Goal: Task Accomplishment & Management: Complete application form

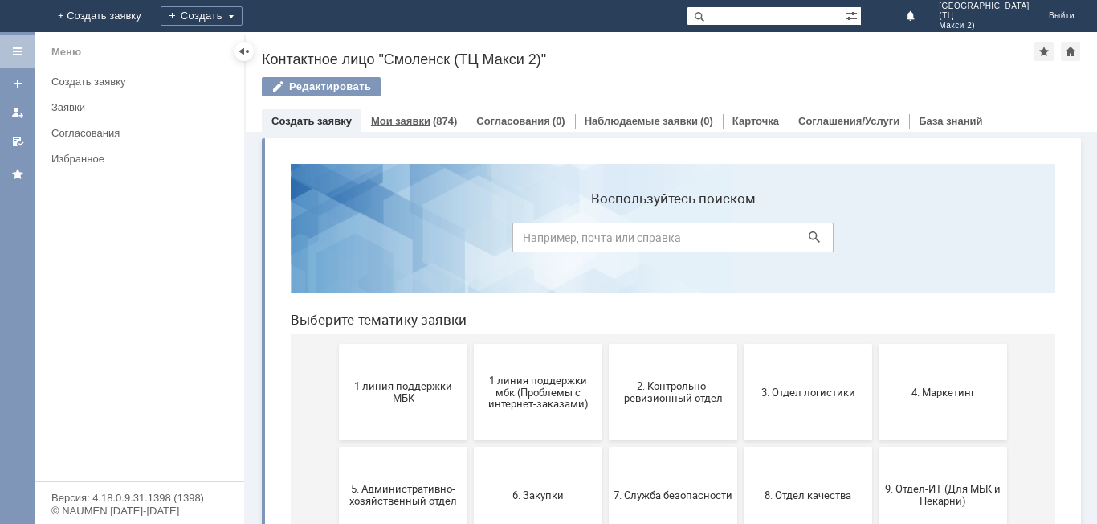
click at [455, 119] on div "Мои заявки (874)" at bounding box center [413, 120] width 105 height 23
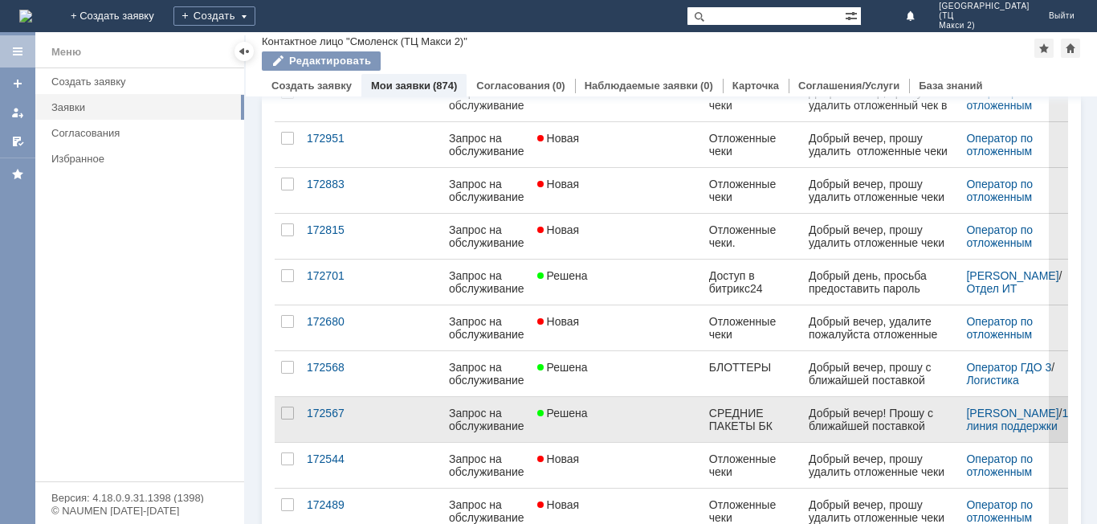
click at [634, 419] on link "Решена" at bounding box center [617, 419] width 172 height 45
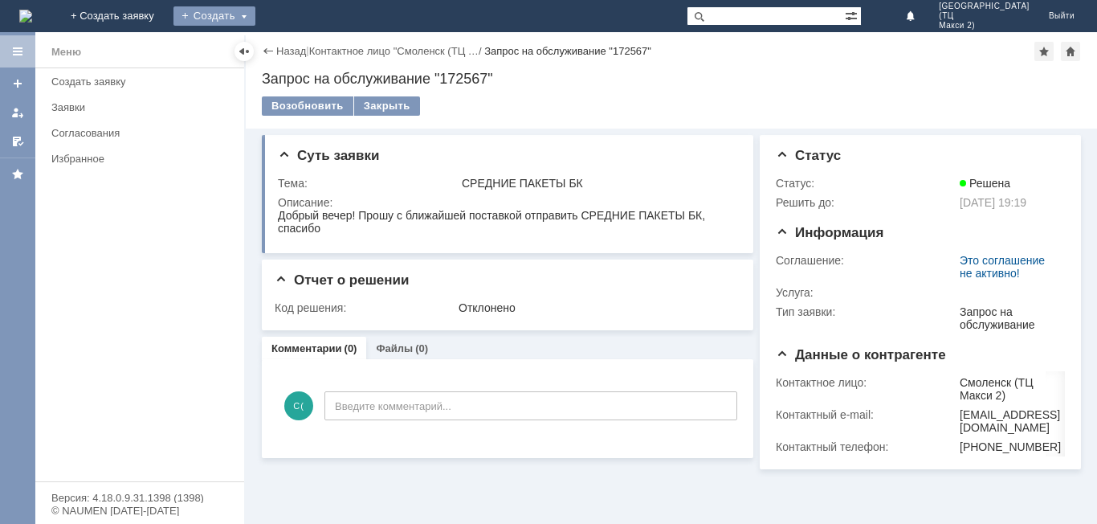
click at [255, 18] on div "Создать" at bounding box center [214, 15] width 82 height 19
click at [299, 43] on link "Заявка" at bounding box center [238, 48] width 122 height 19
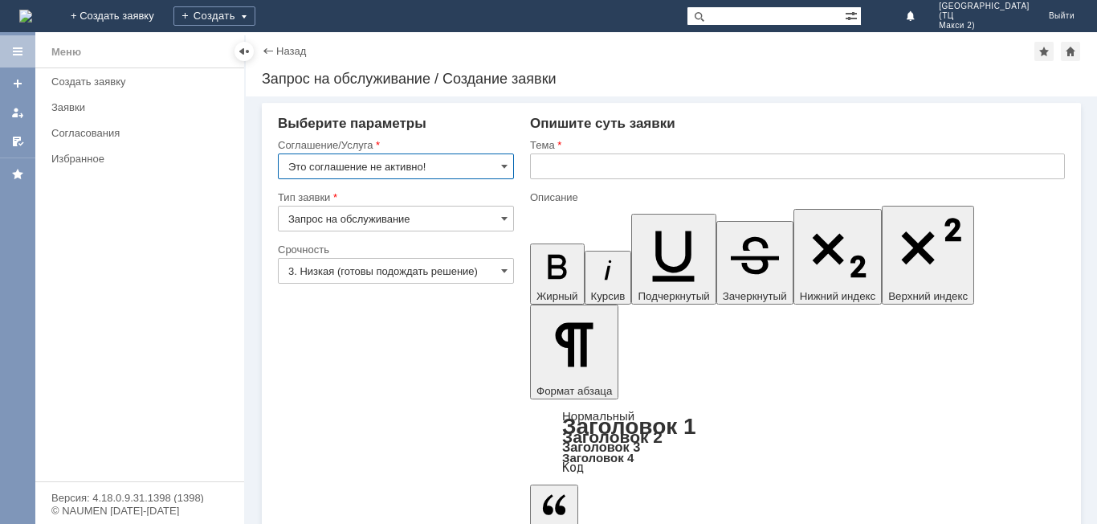
click at [469, 164] on input "Это соглашение не активно!" at bounding box center [396, 166] width 236 height 26
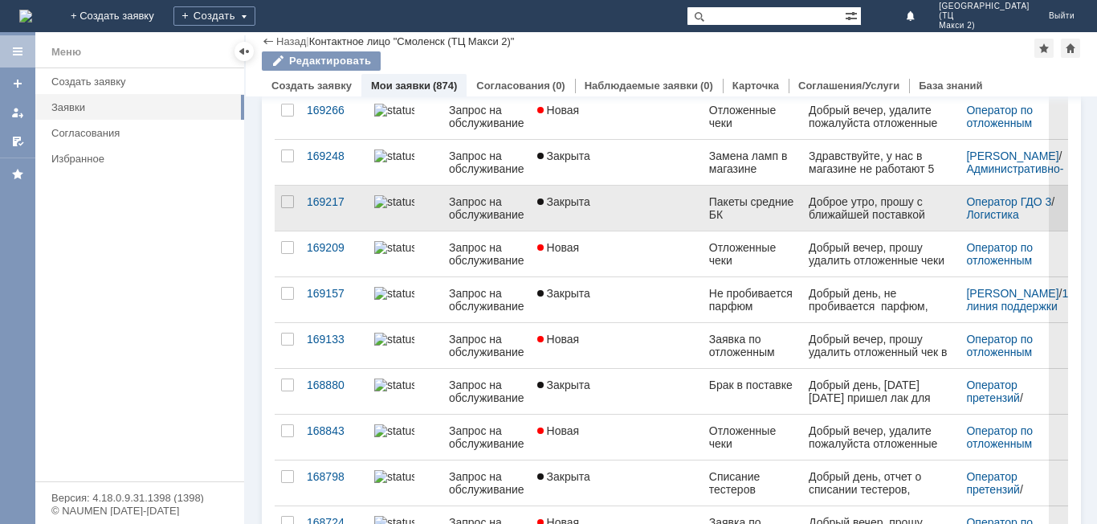
click at [740, 212] on div "Пакеты средние БК" at bounding box center [753, 208] width 88 height 26
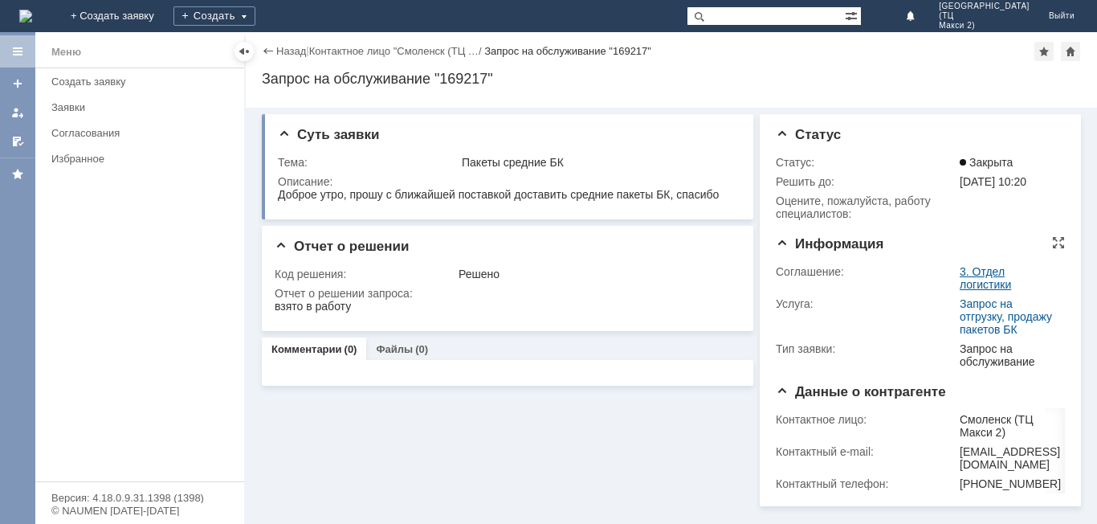
click at [997, 286] on link "3. Отдел логистики" at bounding box center [985, 278] width 51 height 26
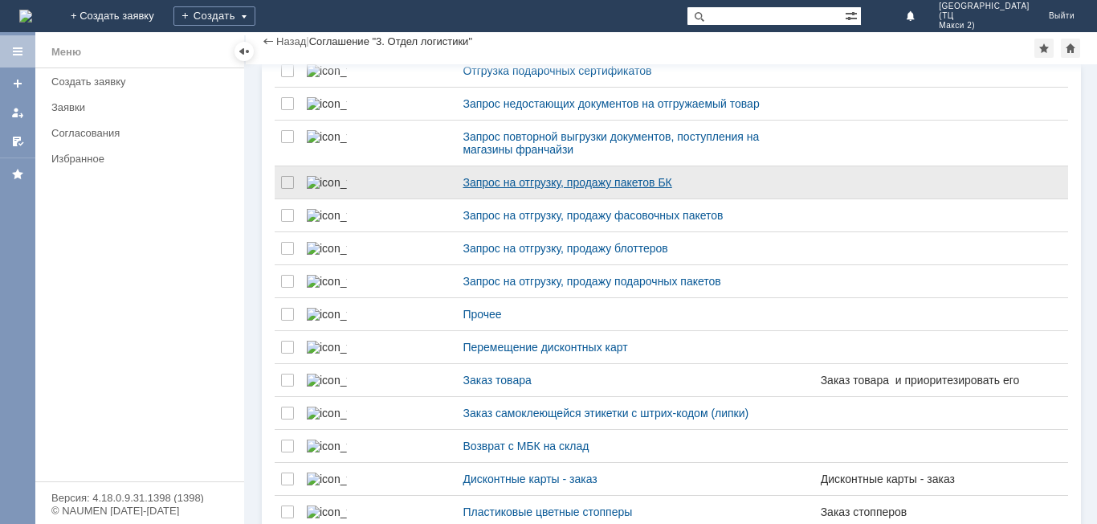
click at [526, 189] on div "Запрос на отгрузку, продажу пакетов БК" at bounding box center [635, 182] width 345 height 13
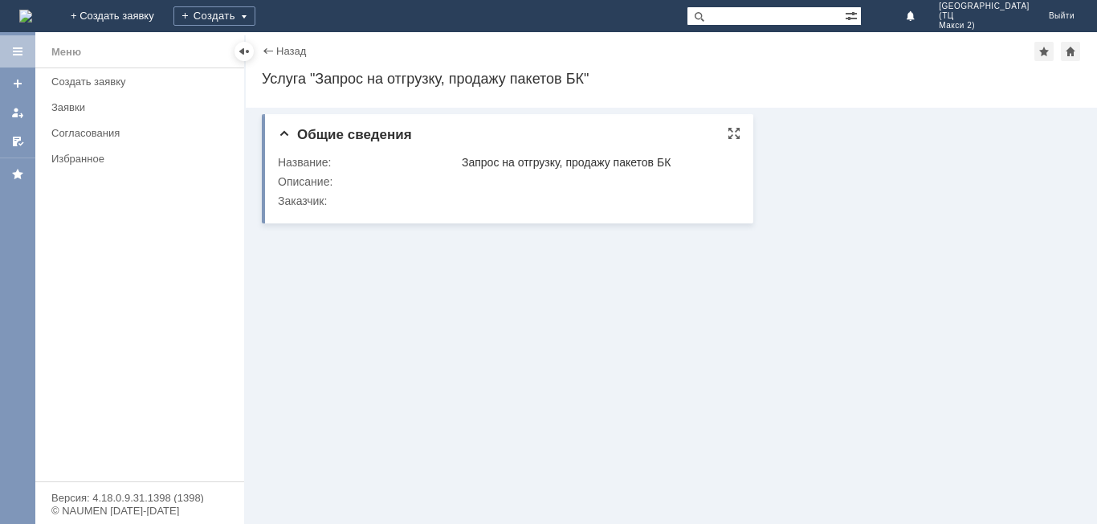
click at [380, 162] on div "Название:" at bounding box center [368, 162] width 181 height 13
click at [255, 14] on div "Создать" at bounding box center [214, 15] width 82 height 19
click at [299, 56] on link "Заявка" at bounding box center [238, 48] width 122 height 19
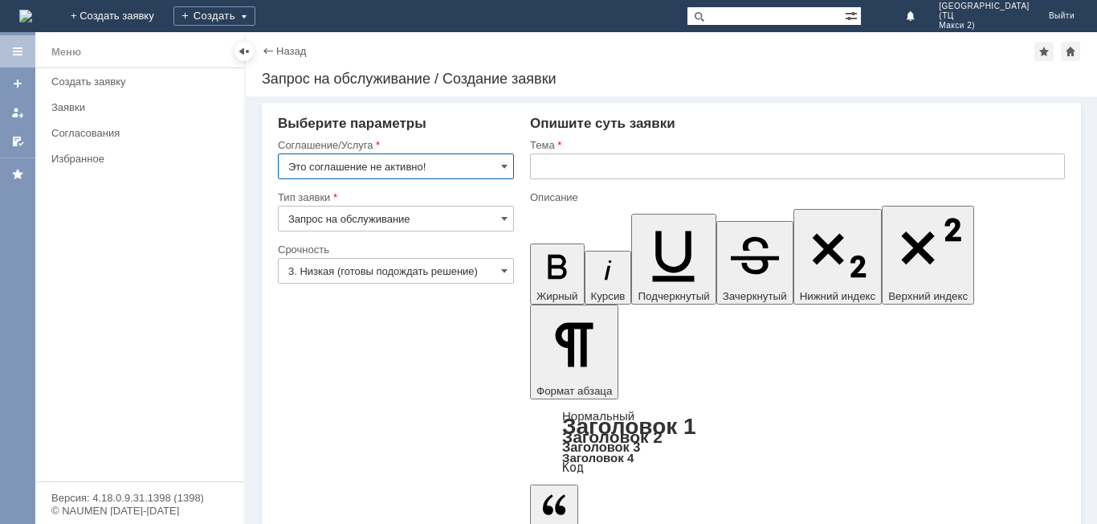
click at [431, 173] on input "Это соглашение не активно!" at bounding box center [396, 166] width 236 height 26
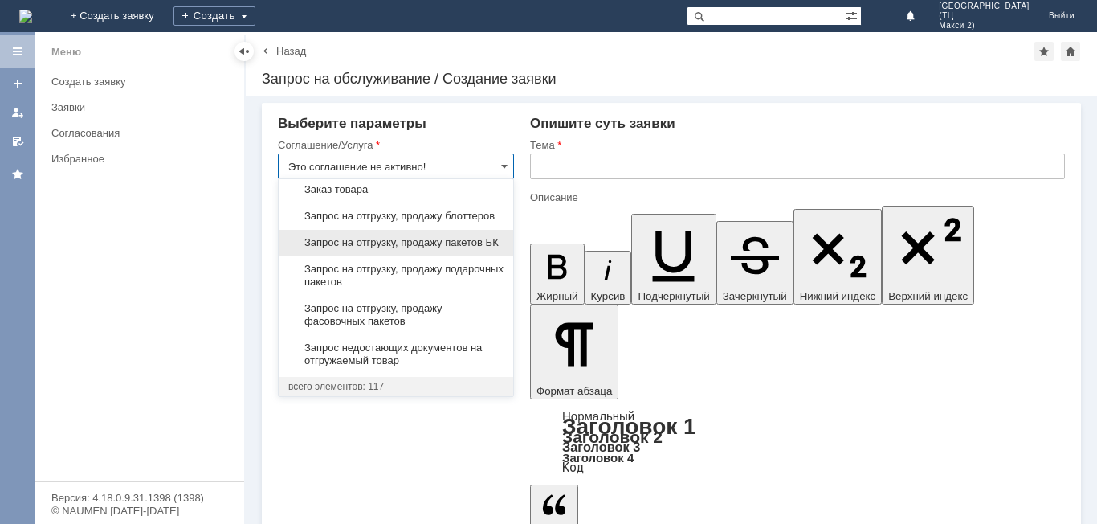
scroll to position [626, 0]
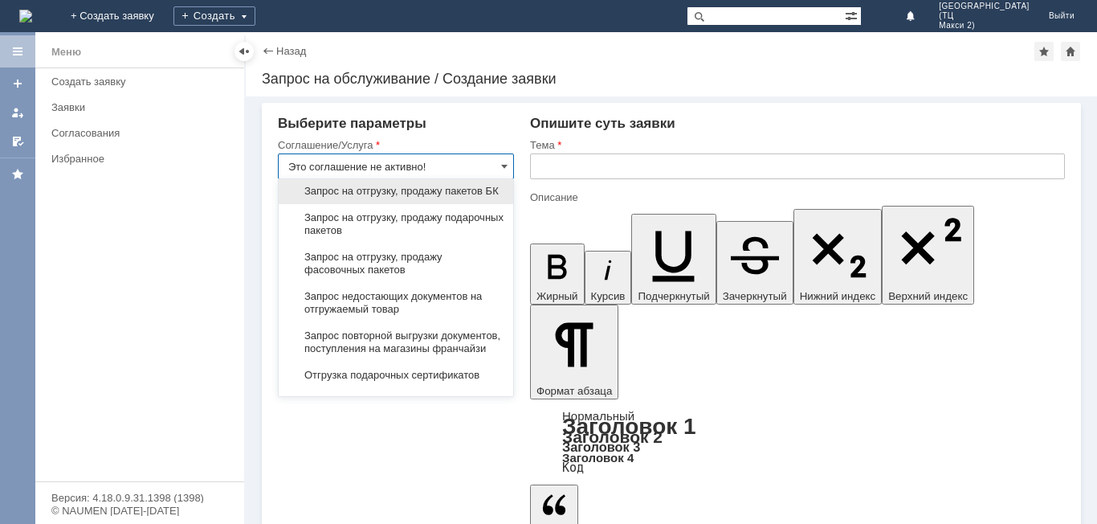
click at [387, 198] on span "Запрос на отгрузку, продажу пакетов БК" at bounding box center [395, 191] width 215 height 13
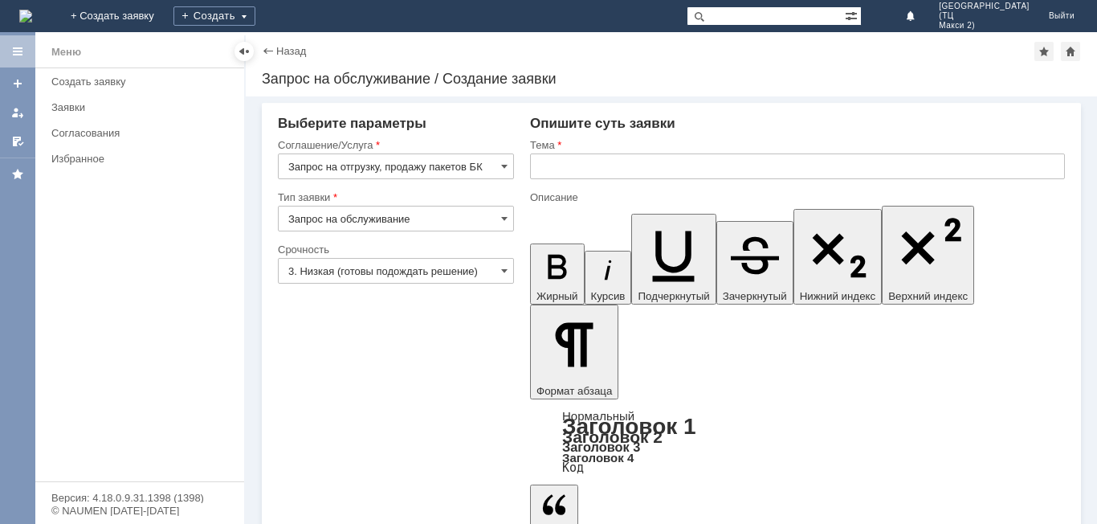
type input "Запрос на отгрузку, продажу пакетов БК"
click at [416, 218] on input "Запрос на обслуживание" at bounding box center [396, 219] width 236 height 26
click at [433, 214] on input "Запрос на обслуживание" at bounding box center [396, 219] width 236 height 26
type input "Запрос на обслуживание"
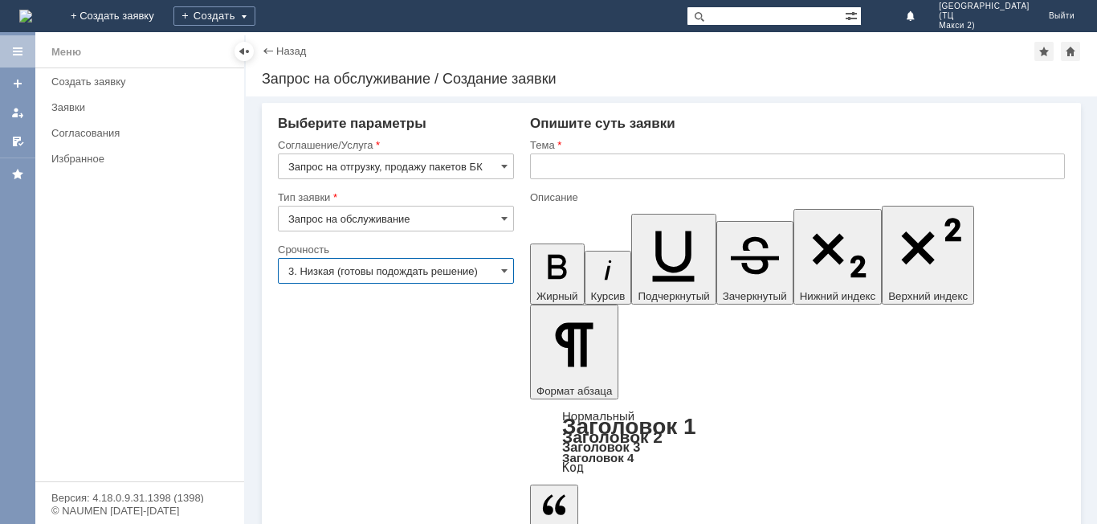
click at [467, 277] on input "3. Низкая (готовы подождать решение)" at bounding box center [396, 271] width 236 height 26
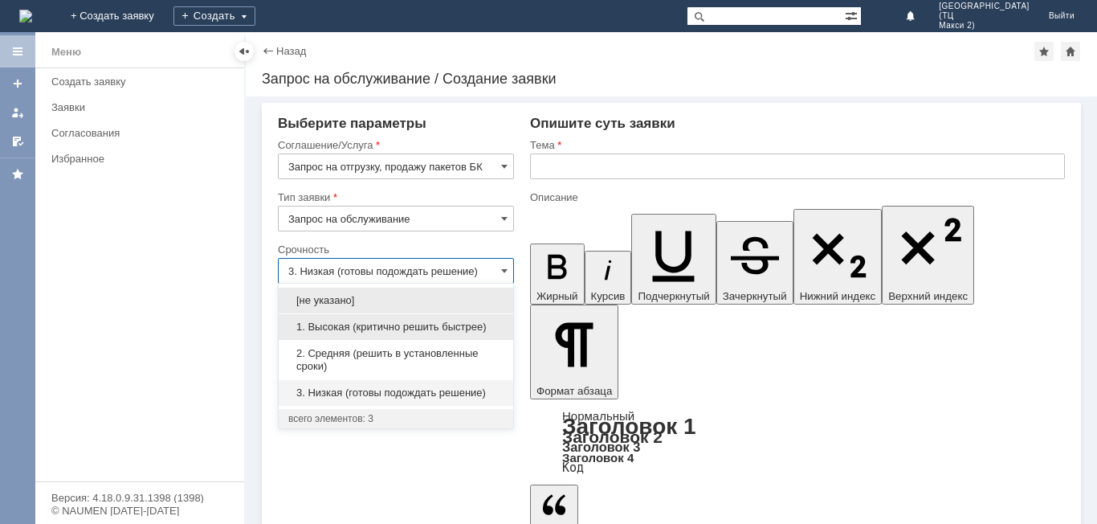
click at [404, 313] on div "1. Высокая (критично решить быстрее)" at bounding box center [396, 326] width 234 height 27
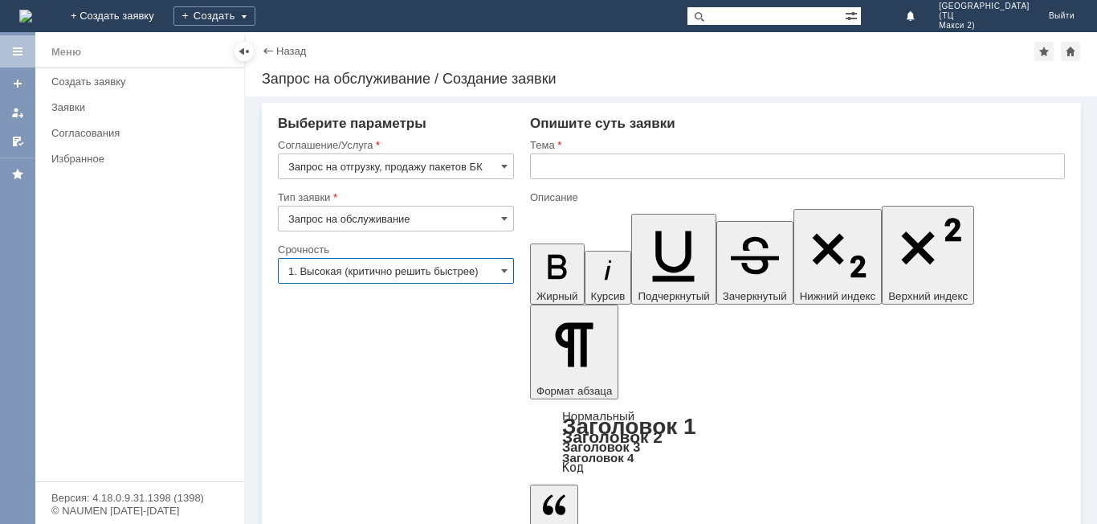
type input "1. Высокая (критично решить быстрее)"
click at [574, 161] on input "text" at bounding box center [797, 166] width 535 height 26
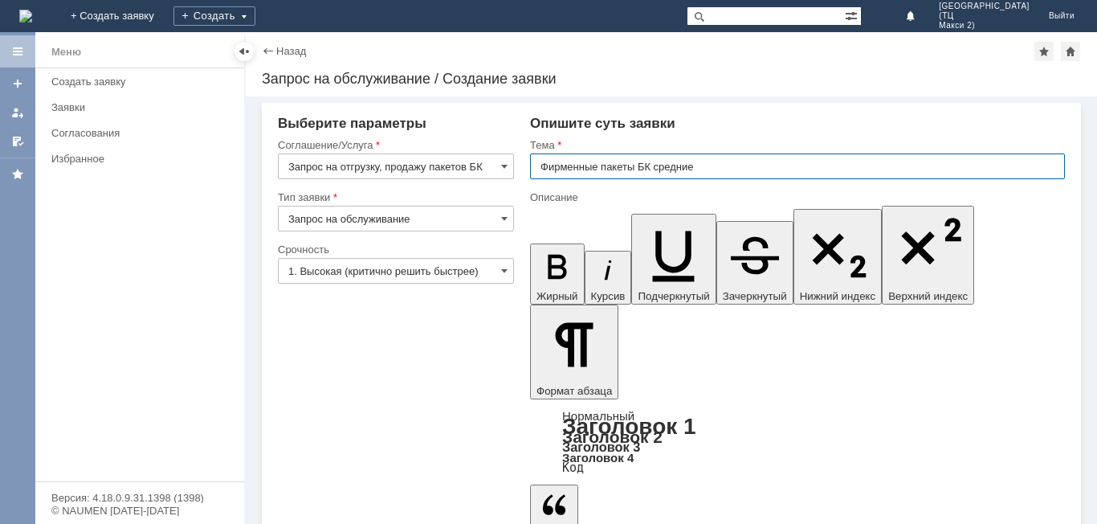
type input "Фирменные пакеты БК средние"
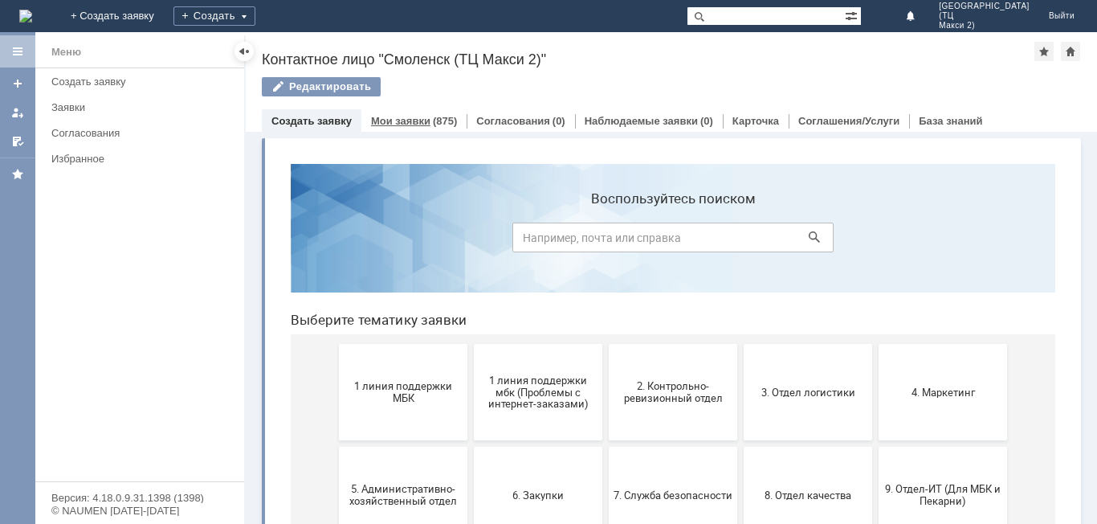
click at [406, 116] on link "Мои заявки" at bounding box center [400, 121] width 59 height 12
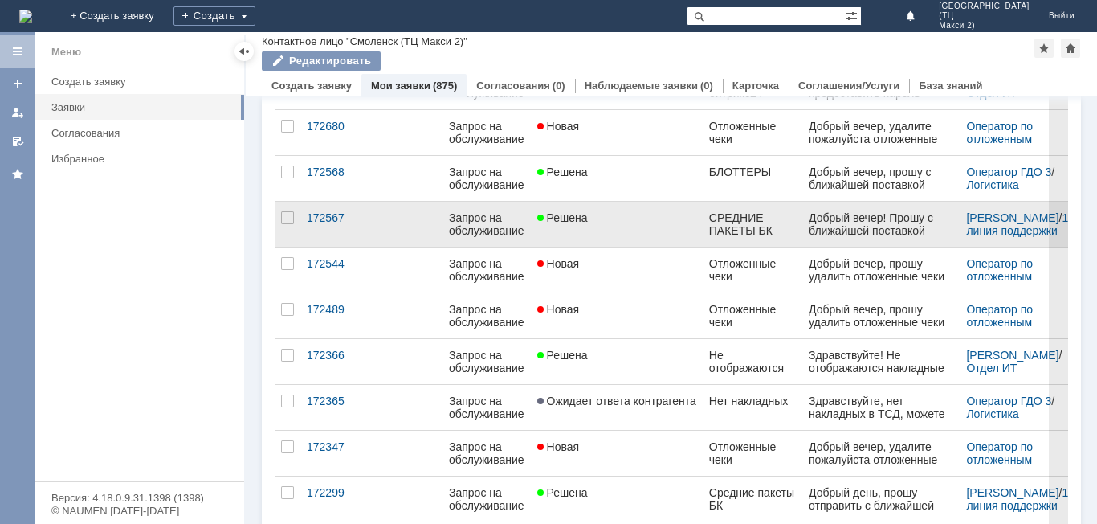
click at [842, 222] on div "Добрый вечер! Прошу с ближайшей поставкой отправить СРЕДНИЕ ПАКЕТЫ БК, спасибо" at bounding box center [881, 236] width 145 height 51
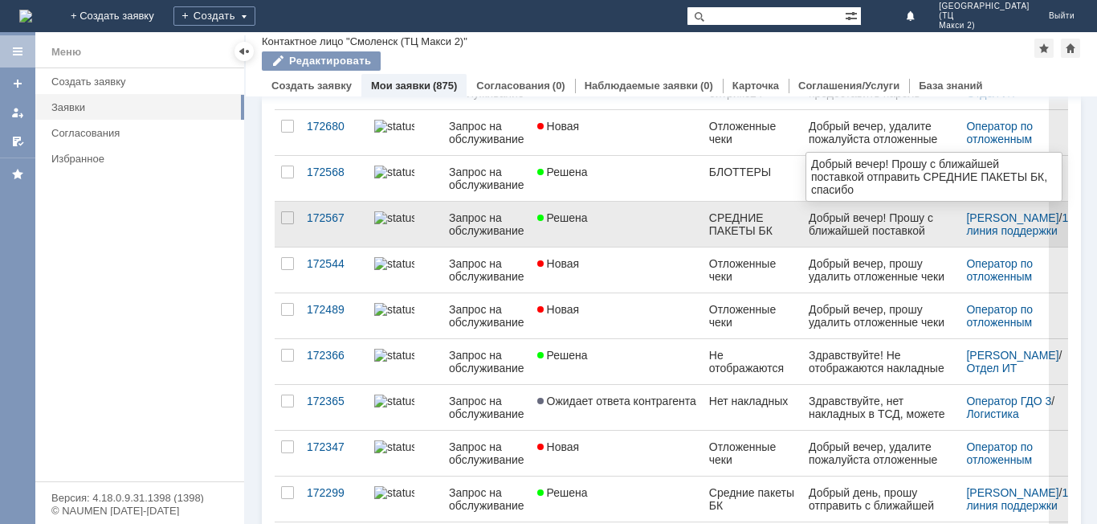
click at [764, 237] on link "СРЕДНИЕ ПАКЕТЫ БК" at bounding box center [753, 224] width 100 height 45
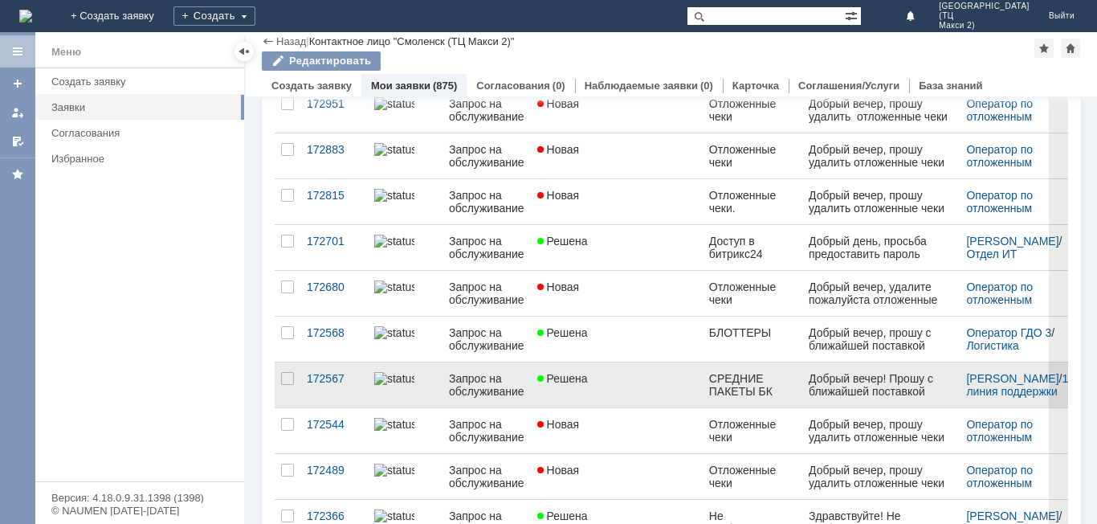
click at [620, 384] on div "Решена" at bounding box center [616, 378] width 159 height 13
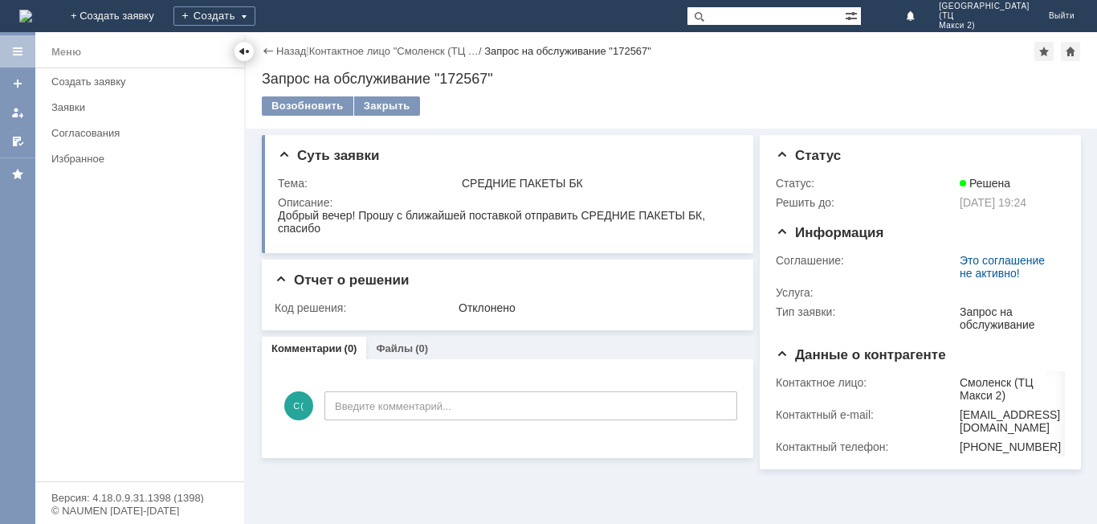
click at [241, 54] on div at bounding box center [244, 51] width 13 height 13
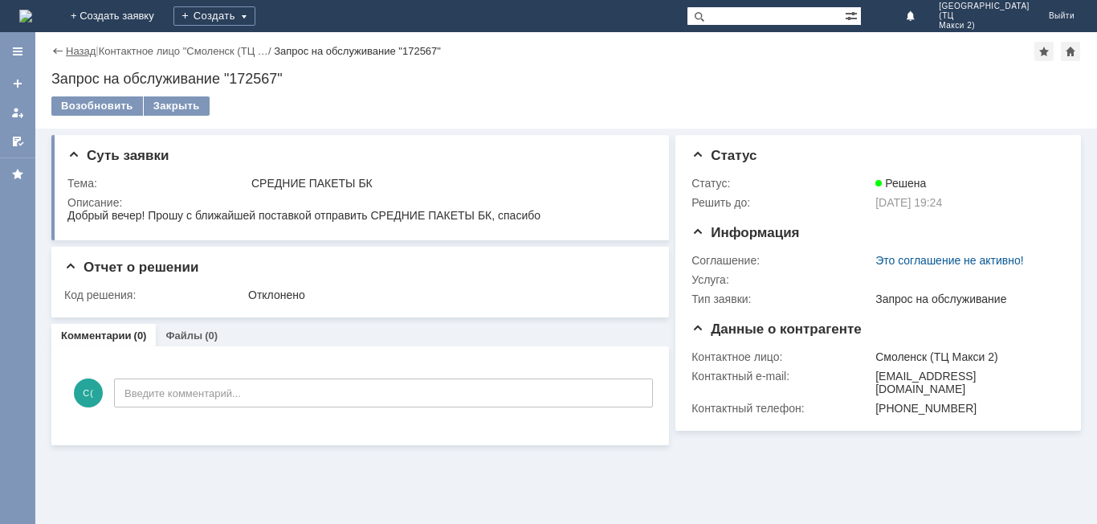
click at [66, 48] on link "Назад" at bounding box center [81, 51] width 30 height 12
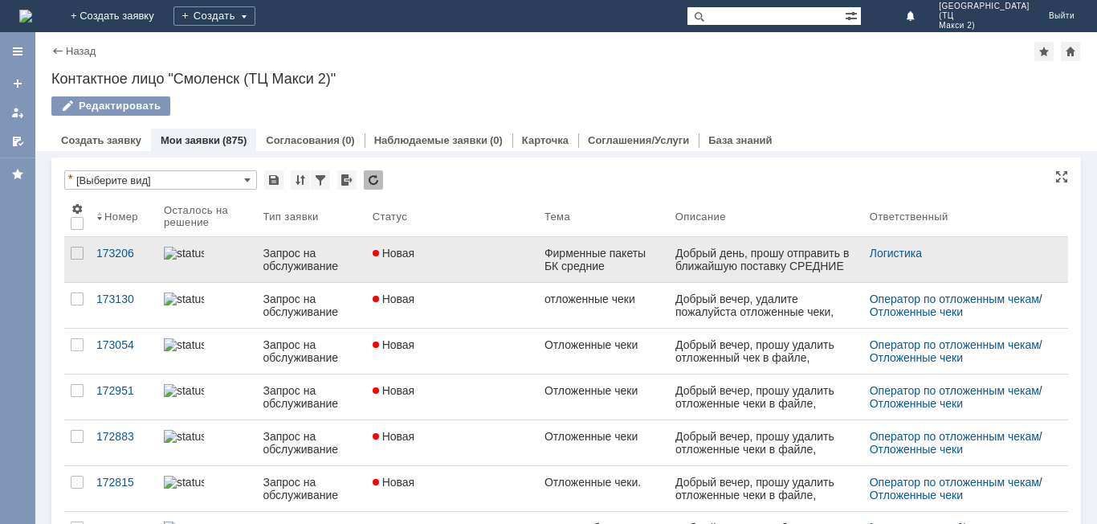
click at [283, 263] on div "Запрос на обслуживание" at bounding box center [311, 260] width 96 height 26
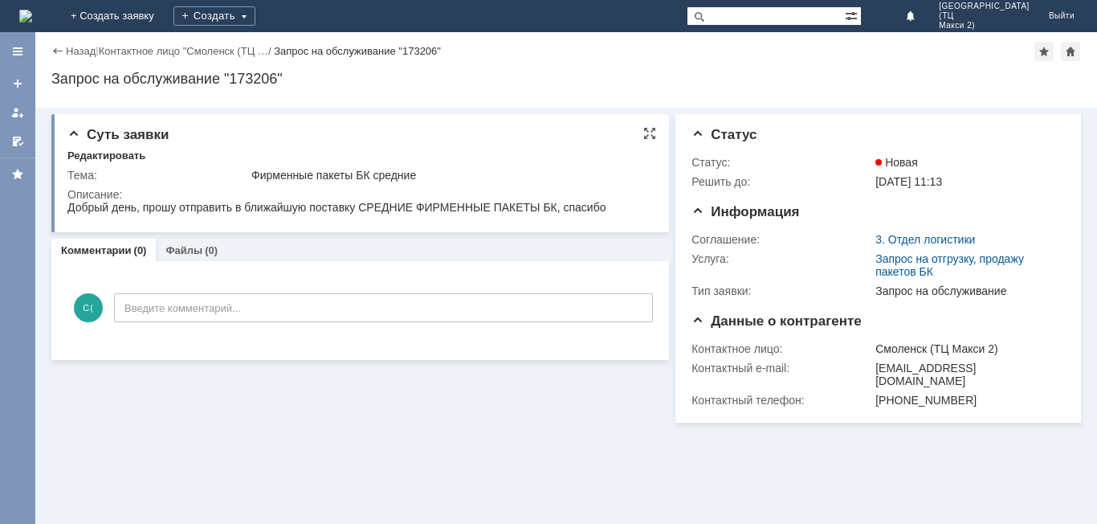
click at [657, 134] on div "Суть заявки Редактировать Тема: Фирменные пакеты БК средние Описание:" at bounding box center [360, 173] width 618 height 118
click at [650, 124] on div "Суть заявки Редактировать Тема: Фирменные пакеты БК средние Описание:" at bounding box center [360, 173] width 618 height 118
click at [647, 133] on div at bounding box center [649, 133] width 13 height 13
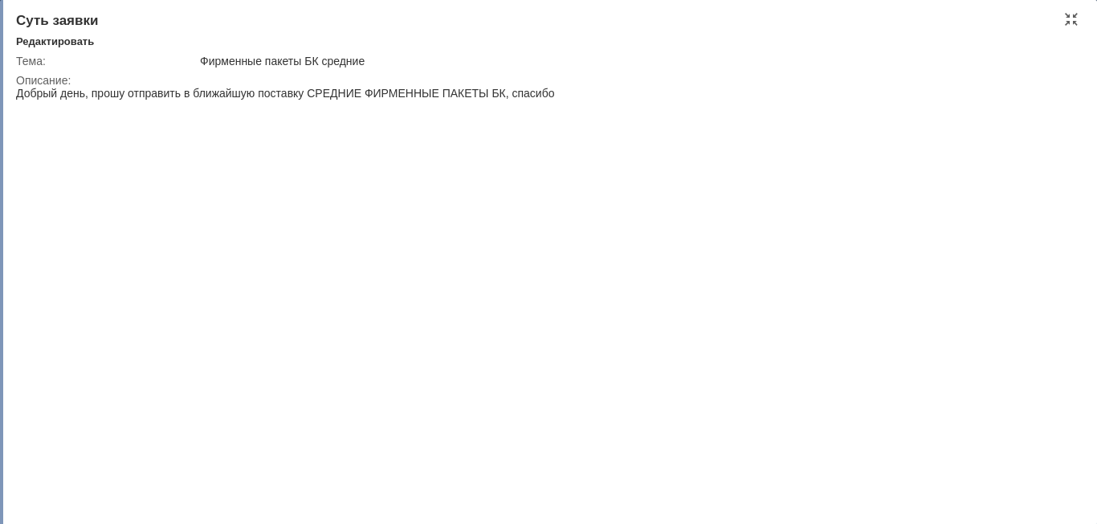
click at [1080, 14] on div "Суть заявки" at bounding box center [550, 21] width 1068 height 16
click at [1075, 17] on div at bounding box center [1071, 19] width 13 height 13
